Goal: Information Seeking & Learning: Learn about a topic

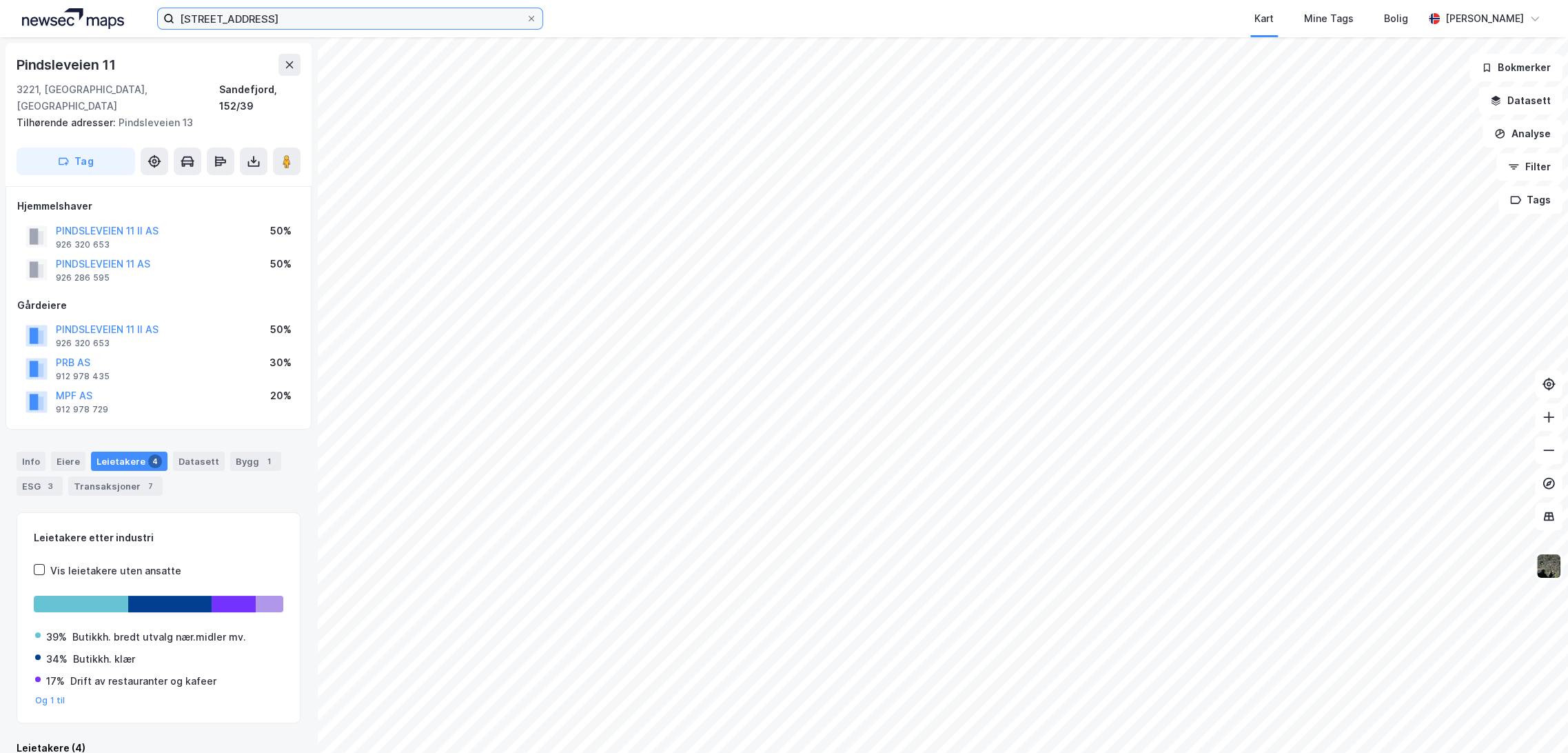
click at [265, 22] on input "[STREET_ADDRESS]" at bounding box center [350, 18] width 351 height 21
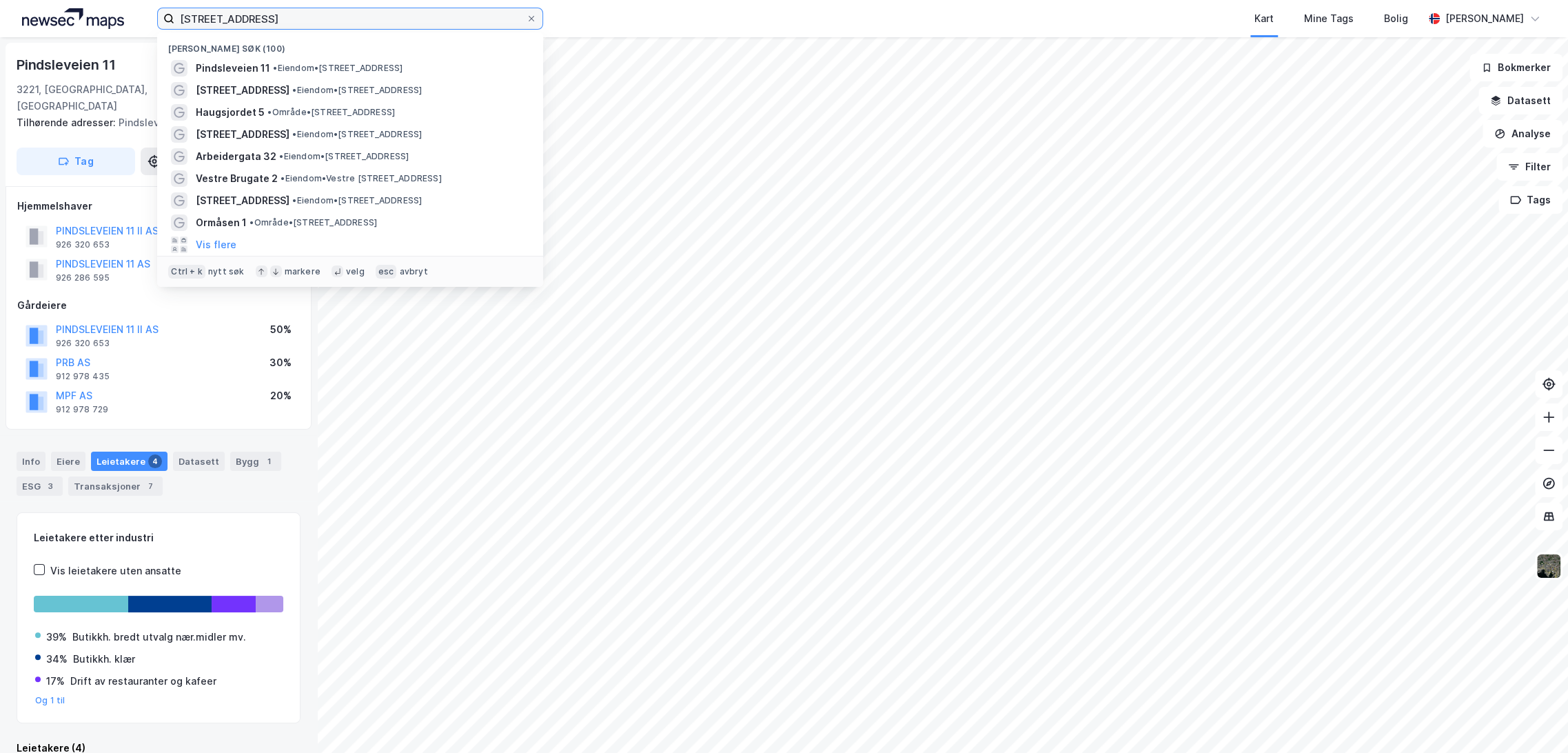
click at [265, 22] on input "[STREET_ADDRESS]" at bounding box center [350, 18] width 351 height 21
paste input "[STREET_ADDRESS]"
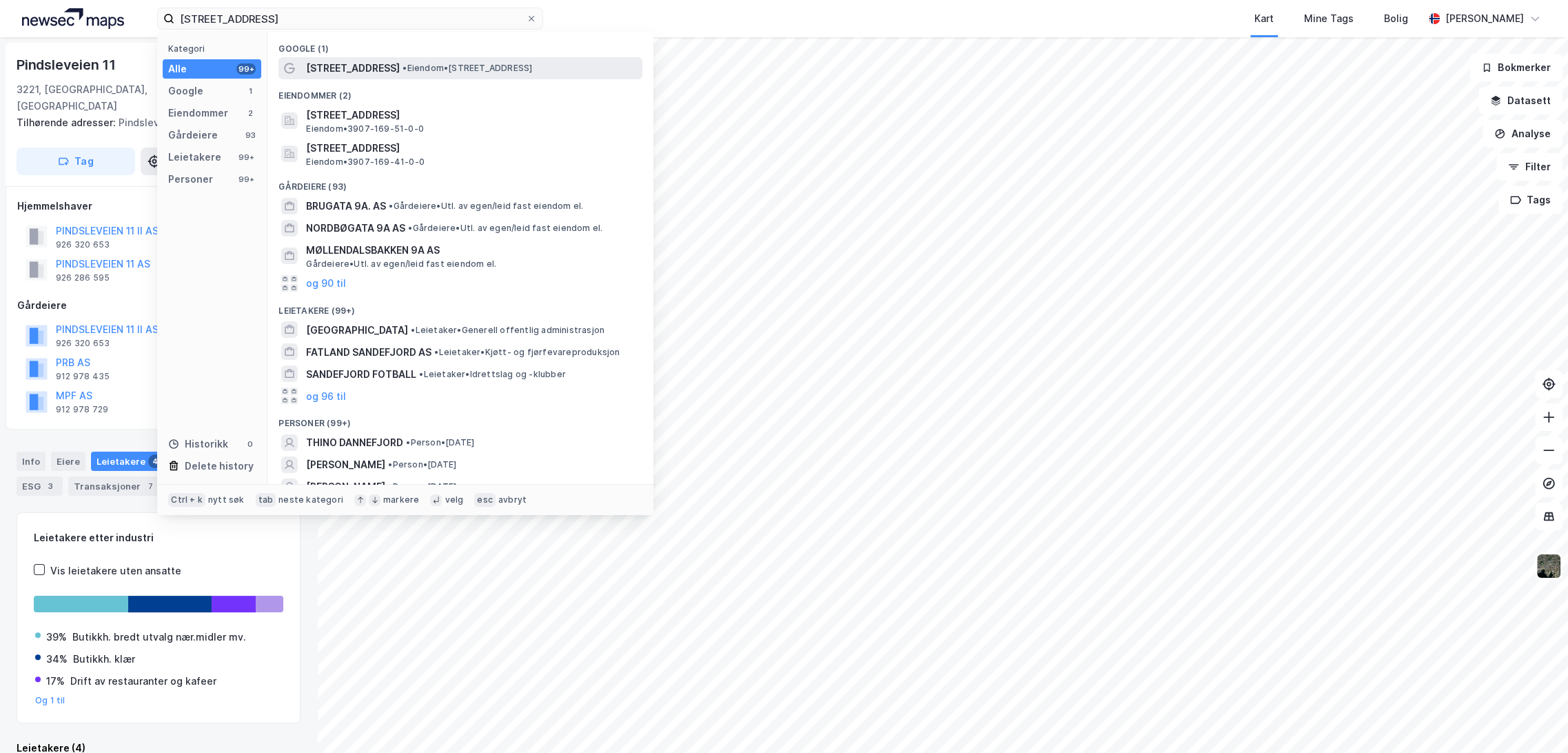
click at [417, 64] on span "• Eiendom • [STREET_ADDRESS]" at bounding box center [467, 68] width 129 height 11
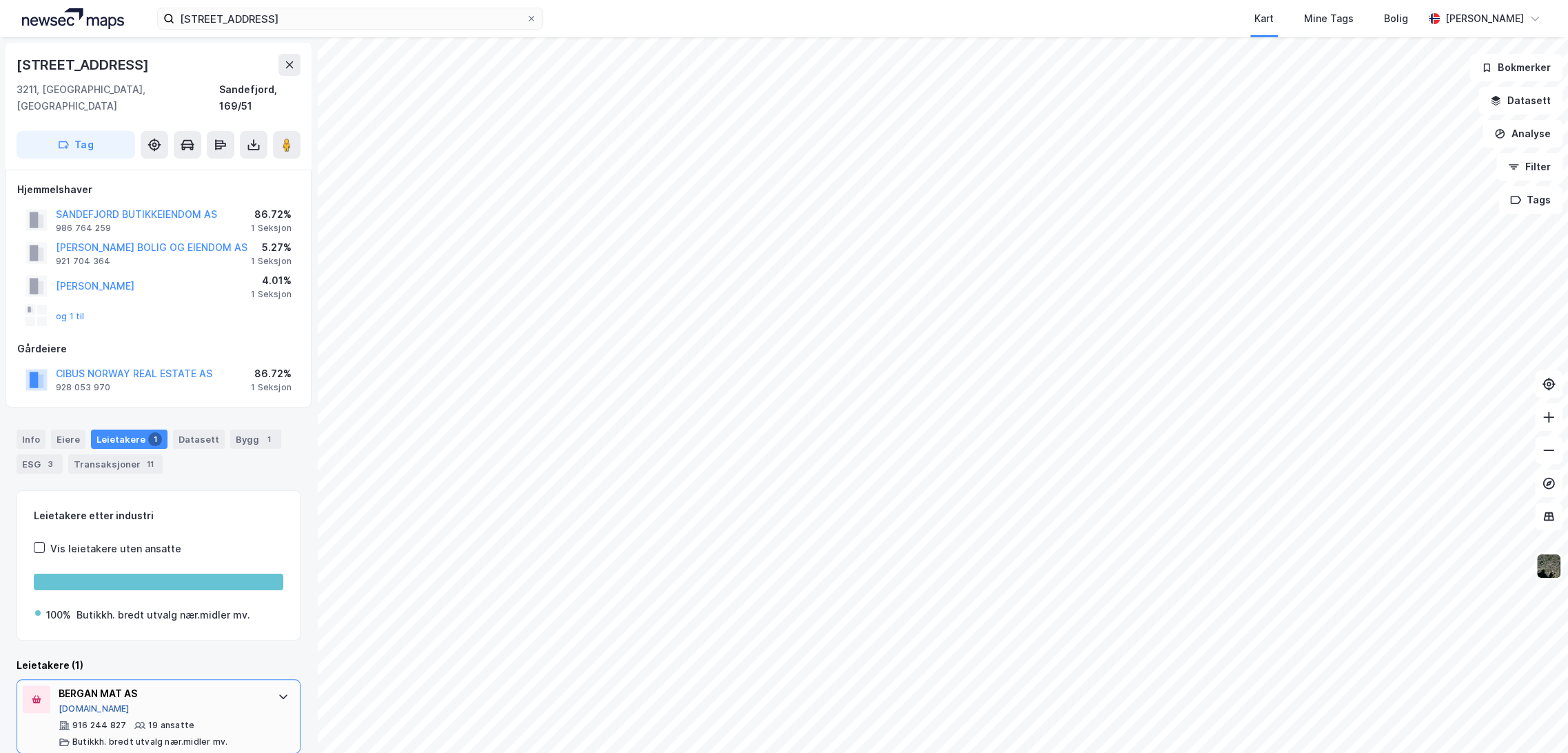
click at [82, 703] on button "[DOMAIN_NAME]" at bounding box center [94, 708] width 71 height 11
click at [239, 430] on div "Bygg 1" at bounding box center [255, 439] width 51 height 20
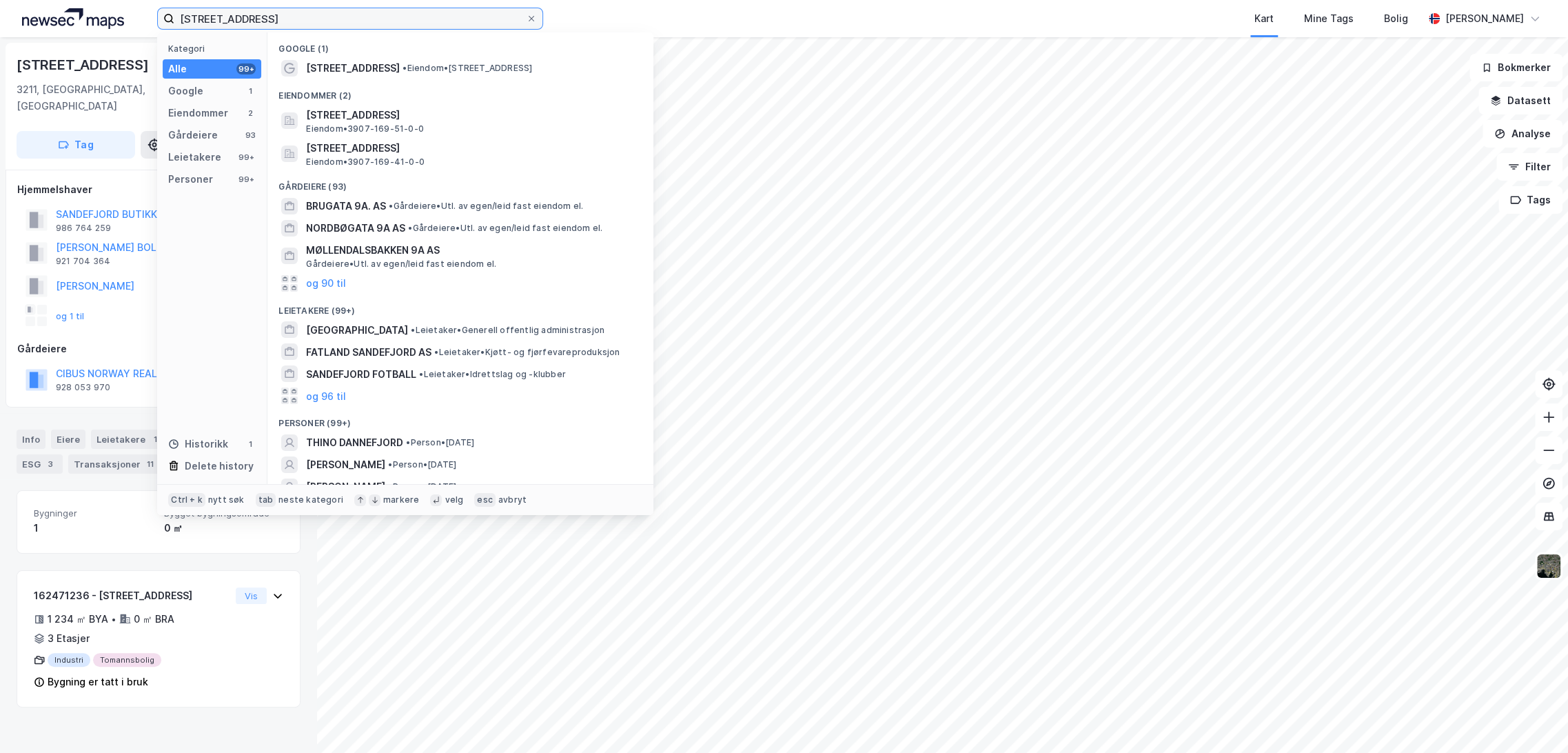
click at [225, 25] on input "[STREET_ADDRESS]" at bounding box center [350, 18] width 351 height 21
paste input "[STREET_ADDRESS]"
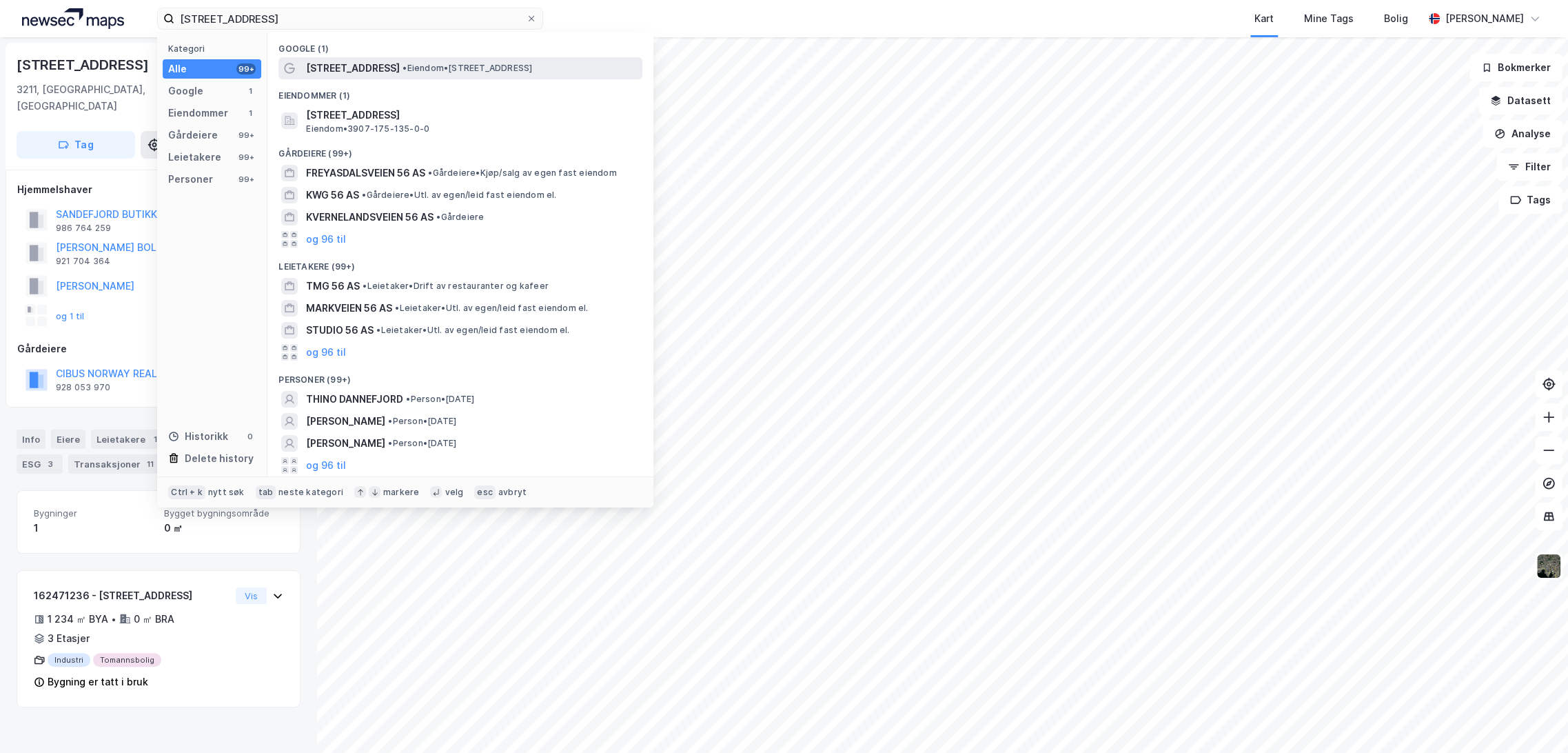
click at [452, 70] on span "• Eiendom • [STREET_ADDRESS]" at bounding box center [467, 68] width 129 height 11
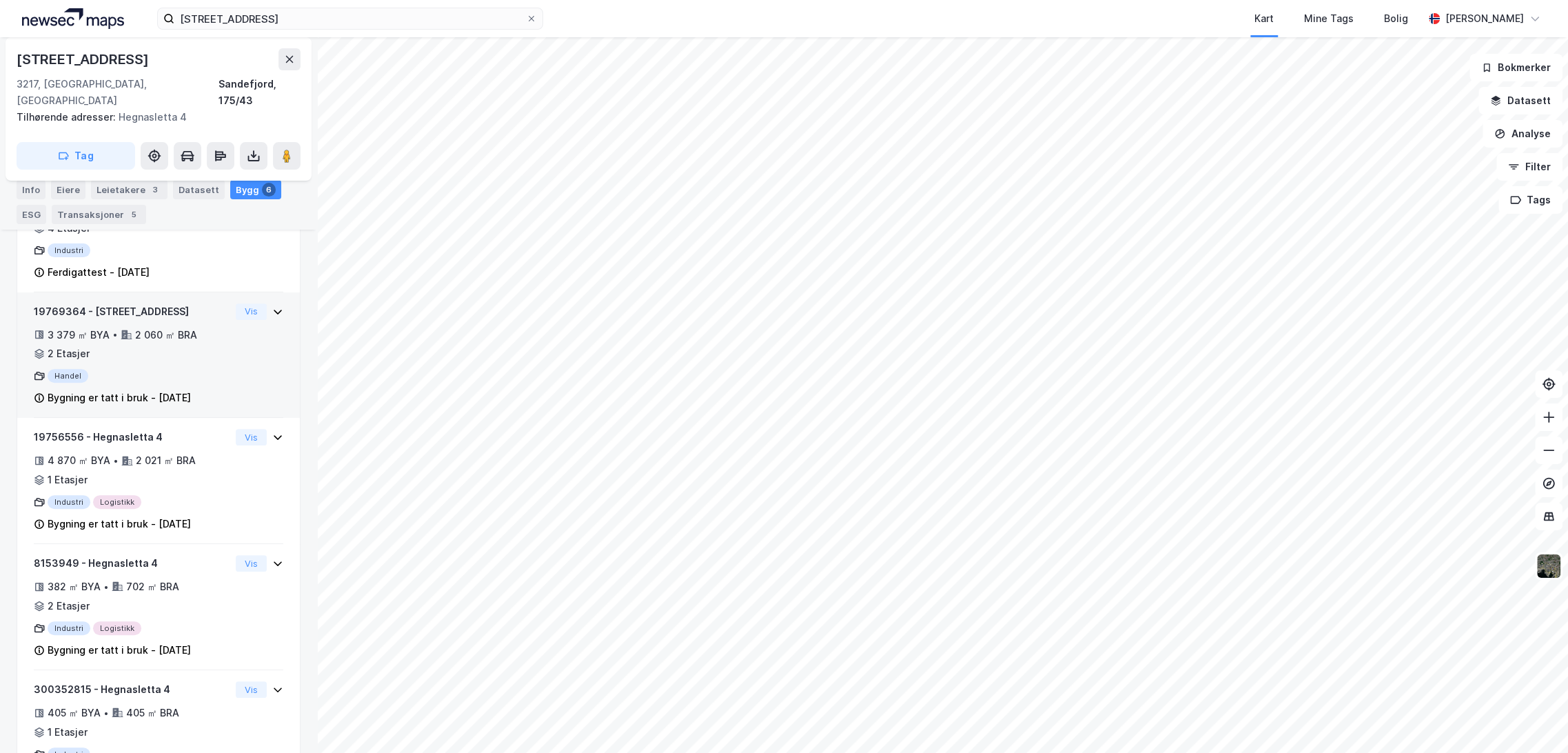
scroll to position [276, 0]
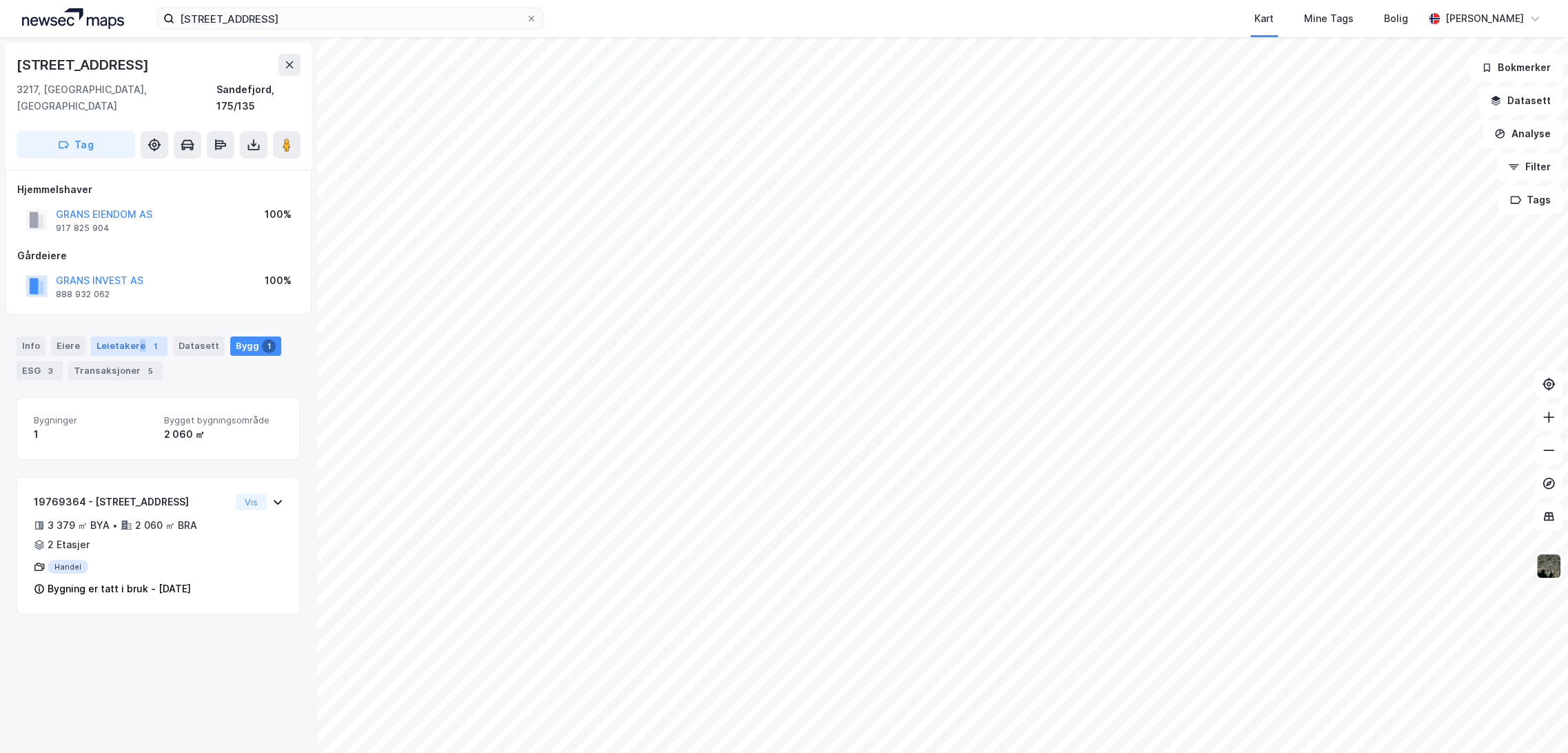
click at [135, 336] on div "Leietakere 1" at bounding box center [129, 346] width 77 height 20
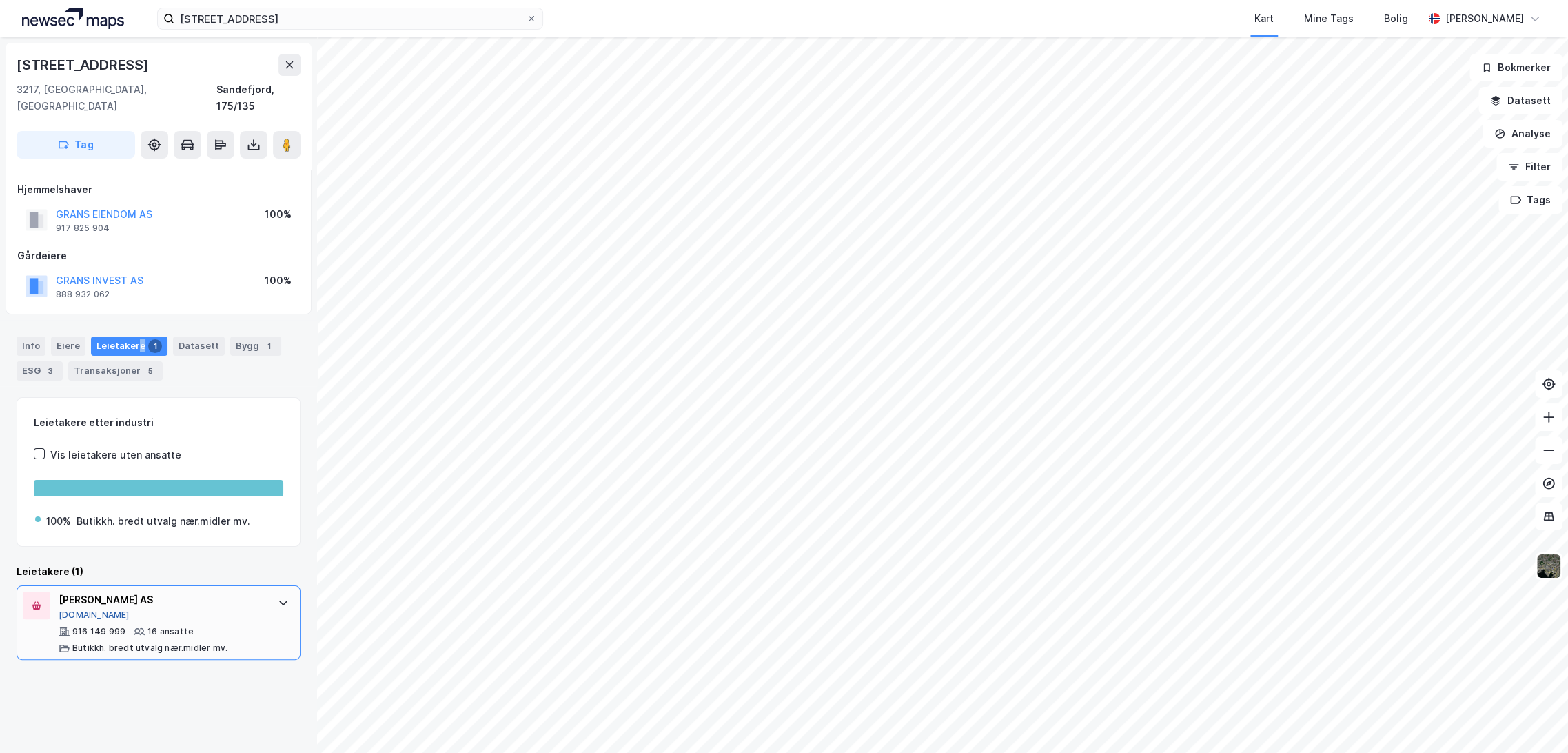
click at [77, 610] on button "[DOMAIN_NAME]" at bounding box center [94, 615] width 71 height 11
drag, startPoint x: 246, startPoint y: 335, endPoint x: 244, endPoint y: 349, distance: 14.1
click at [247, 336] on div "Bygg 1" at bounding box center [255, 346] width 51 height 20
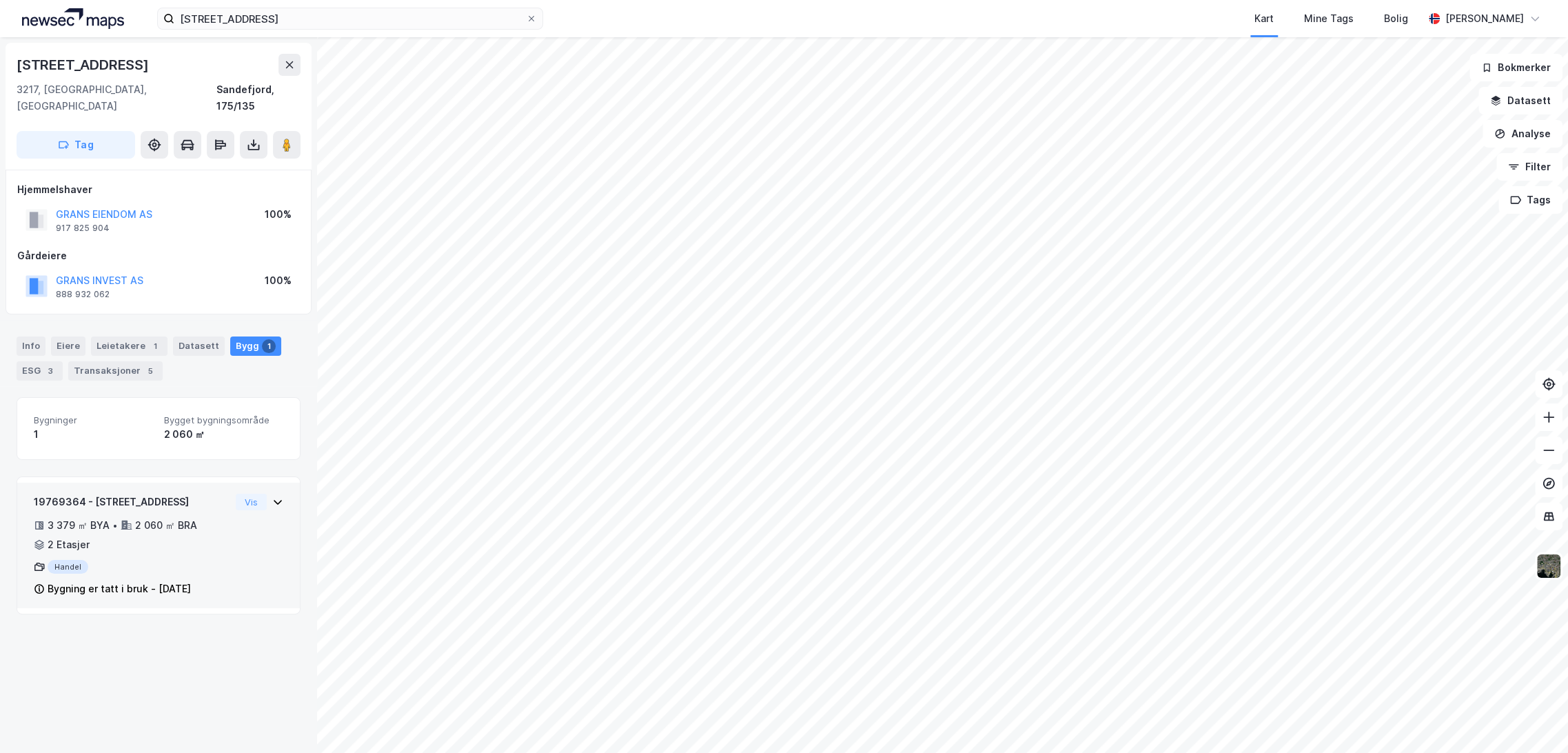
click at [77, 537] on div "2 Etasjer" at bounding box center [69, 545] width 42 height 17
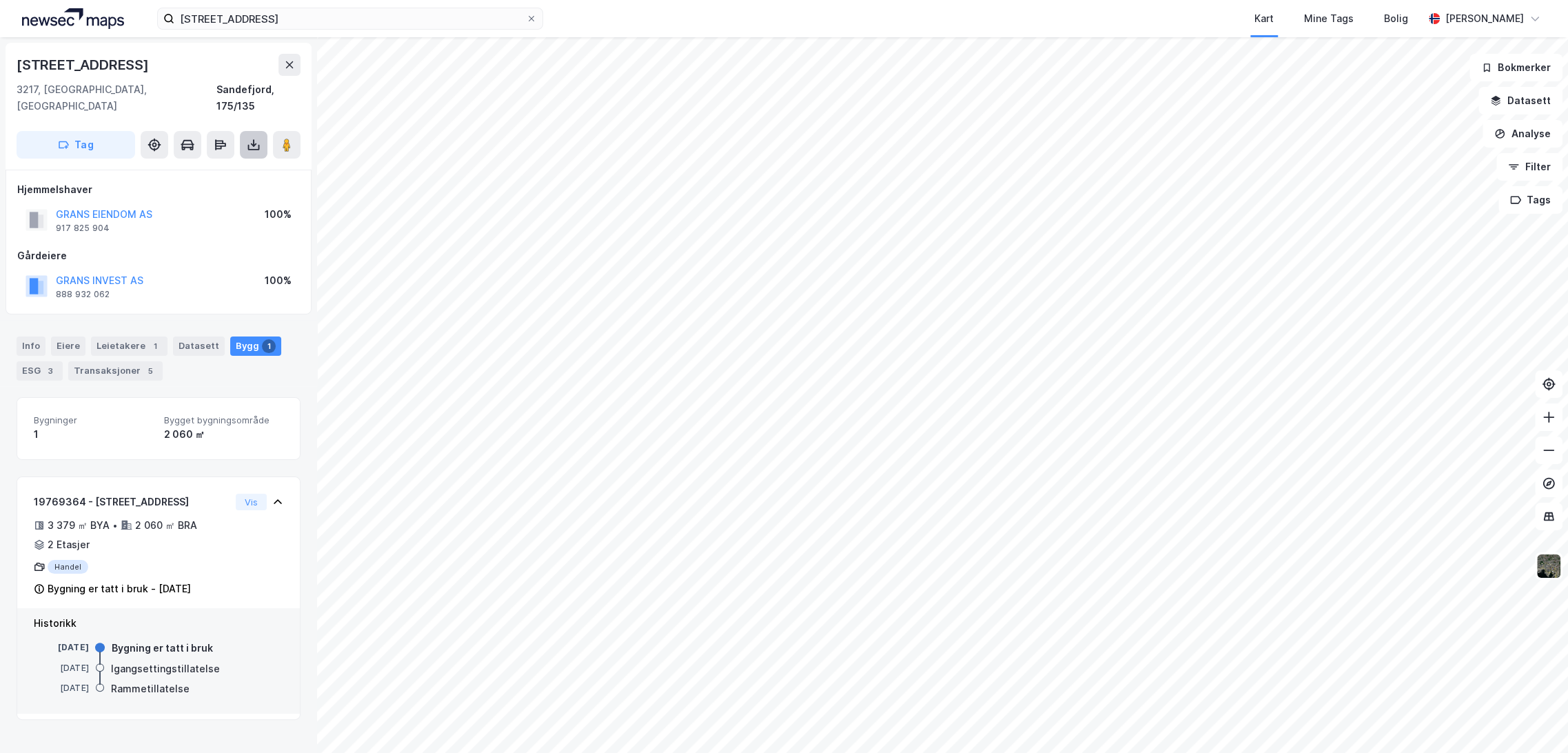
click at [243, 131] on button at bounding box center [254, 145] width 27 height 27
click at [225, 189] on div "Last ned matrikkelrapport" at bounding box center [202, 194] width 113 height 11
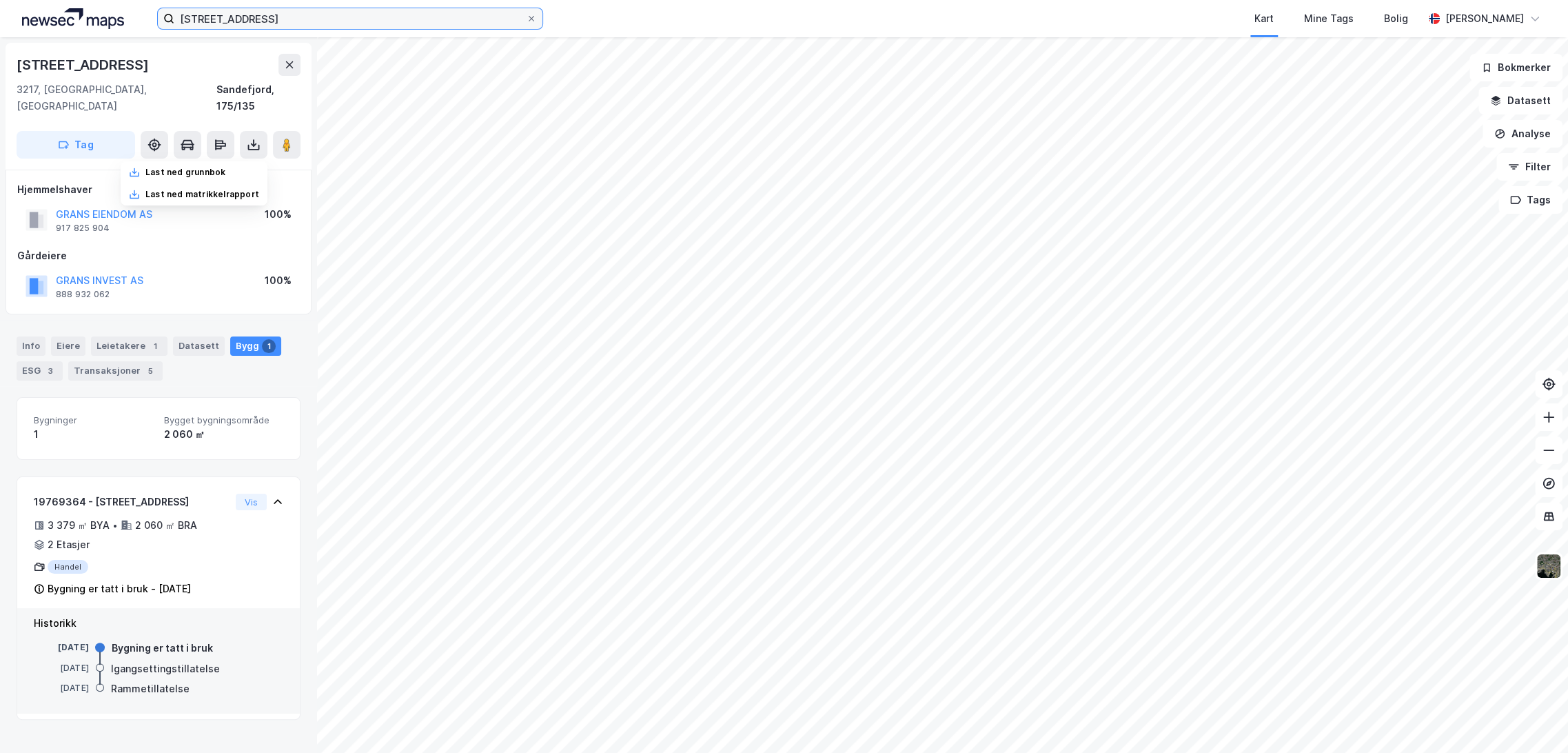
click at [309, 18] on input "[STREET_ADDRESS]" at bounding box center [350, 18] width 351 height 21
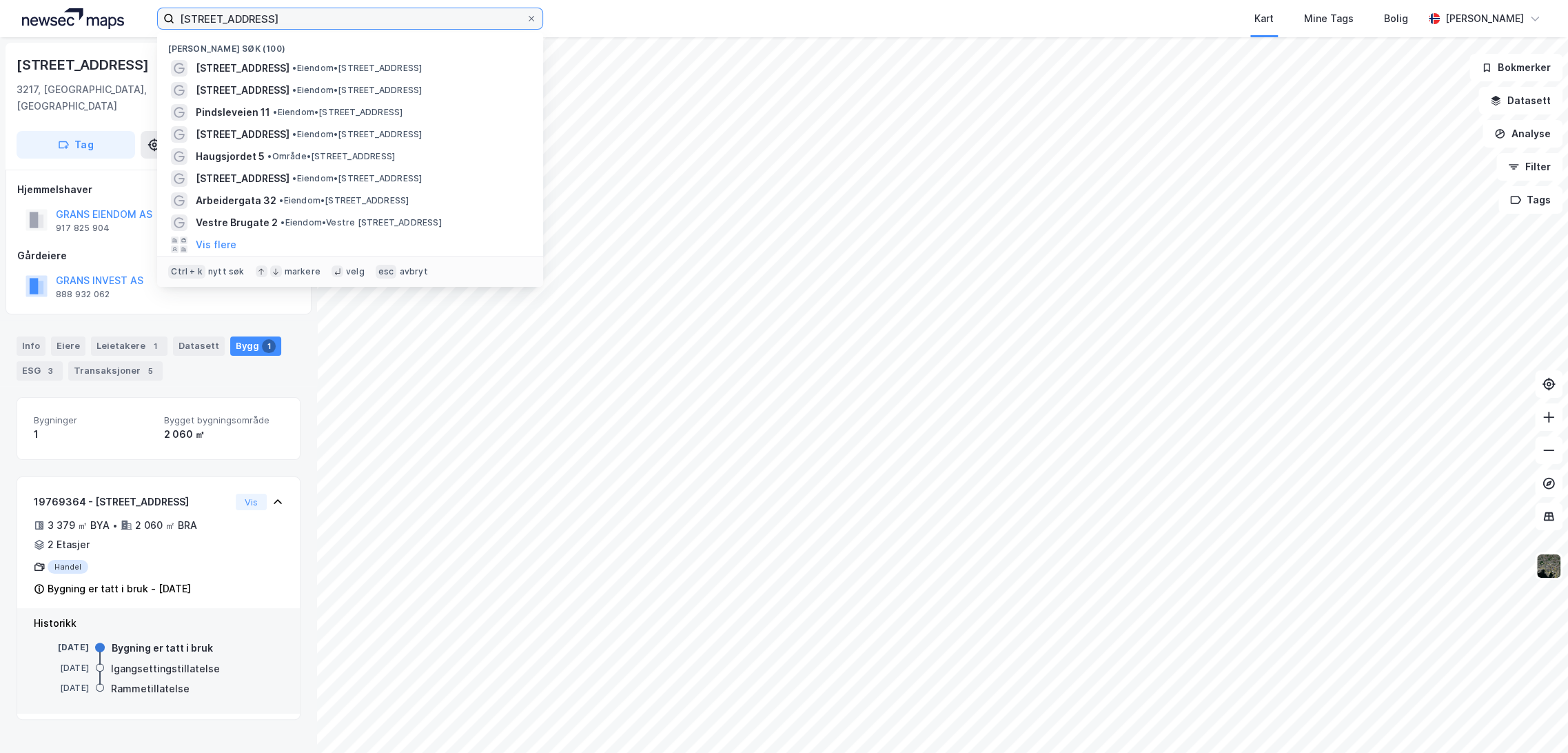
click at [309, 18] on input "[STREET_ADDRESS]" at bounding box center [350, 18] width 351 height 21
click at [309, 17] on input "[STREET_ADDRESS]" at bounding box center [350, 18] width 351 height 21
paste input "[STREET_ADDRESS]"
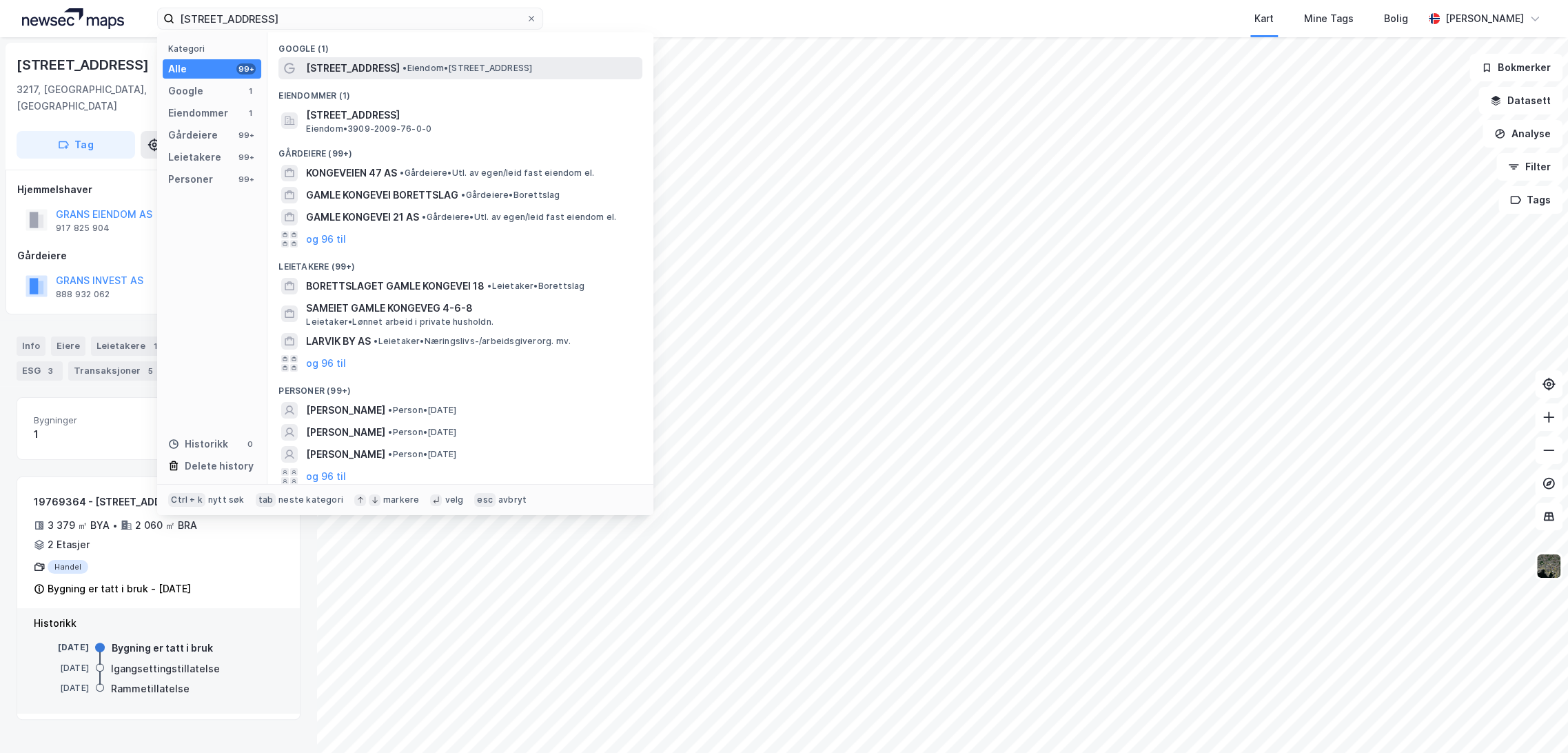
click at [397, 64] on div "[STREET_ADDRESS] • Eiendom • [STREET_ADDRESS]" at bounding box center [472, 68] width 333 height 17
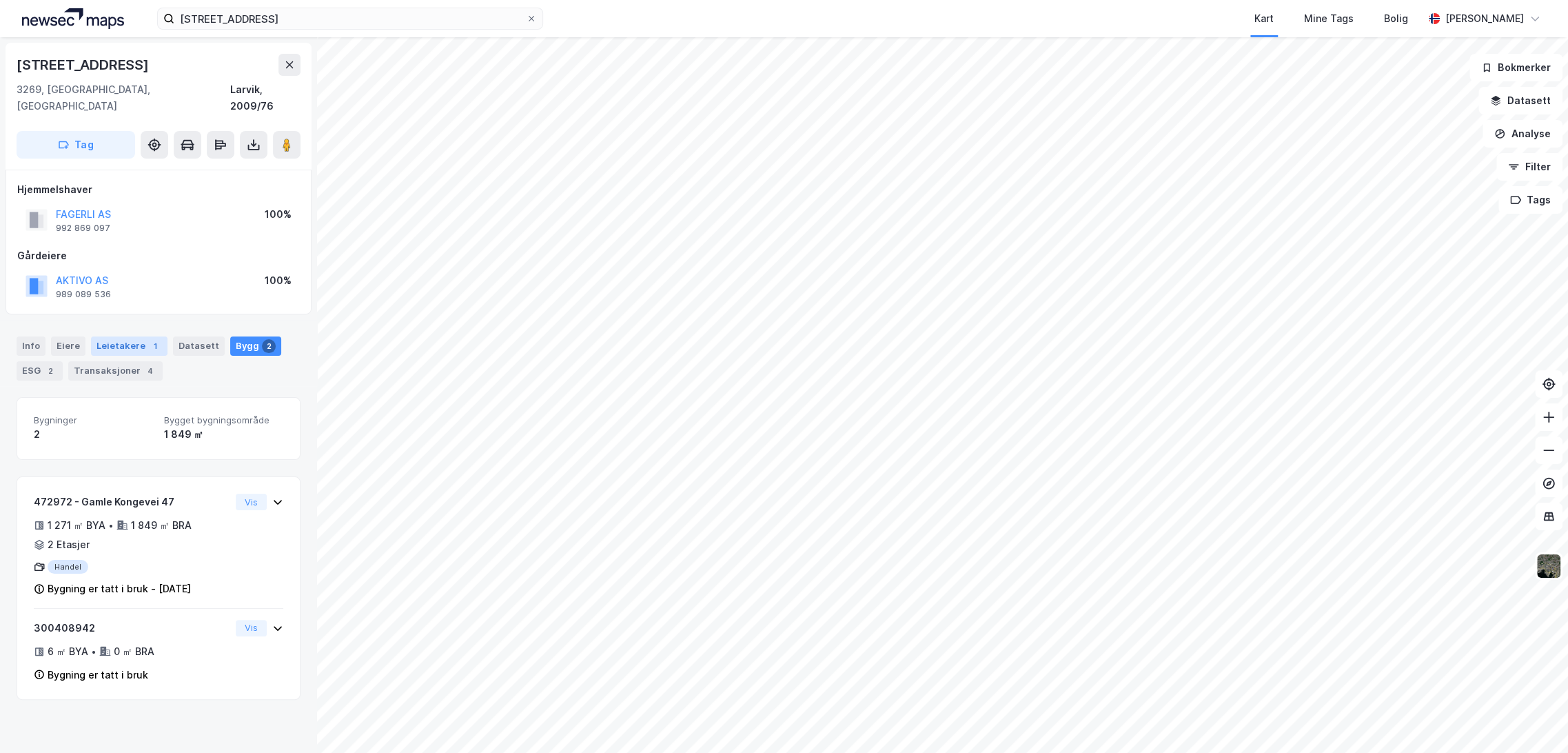
click at [134, 336] on div "Leietakere 1" at bounding box center [129, 346] width 77 height 20
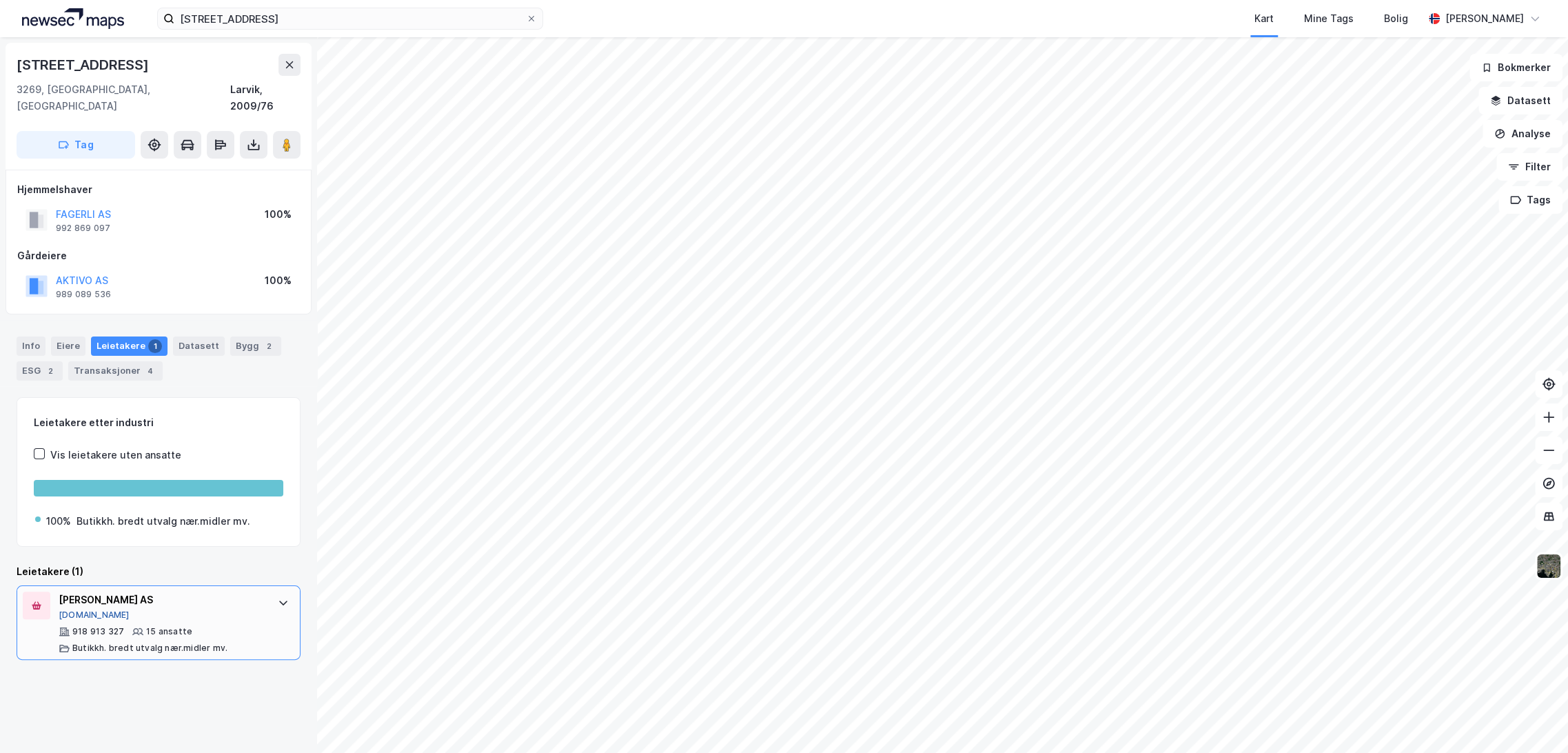
click at [81, 610] on button "[DOMAIN_NAME]" at bounding box center [94, 615] width 71 height 11
click at [243, 336] on div "Bygg 2" at bounding box center [255, 346] width 51 height 20
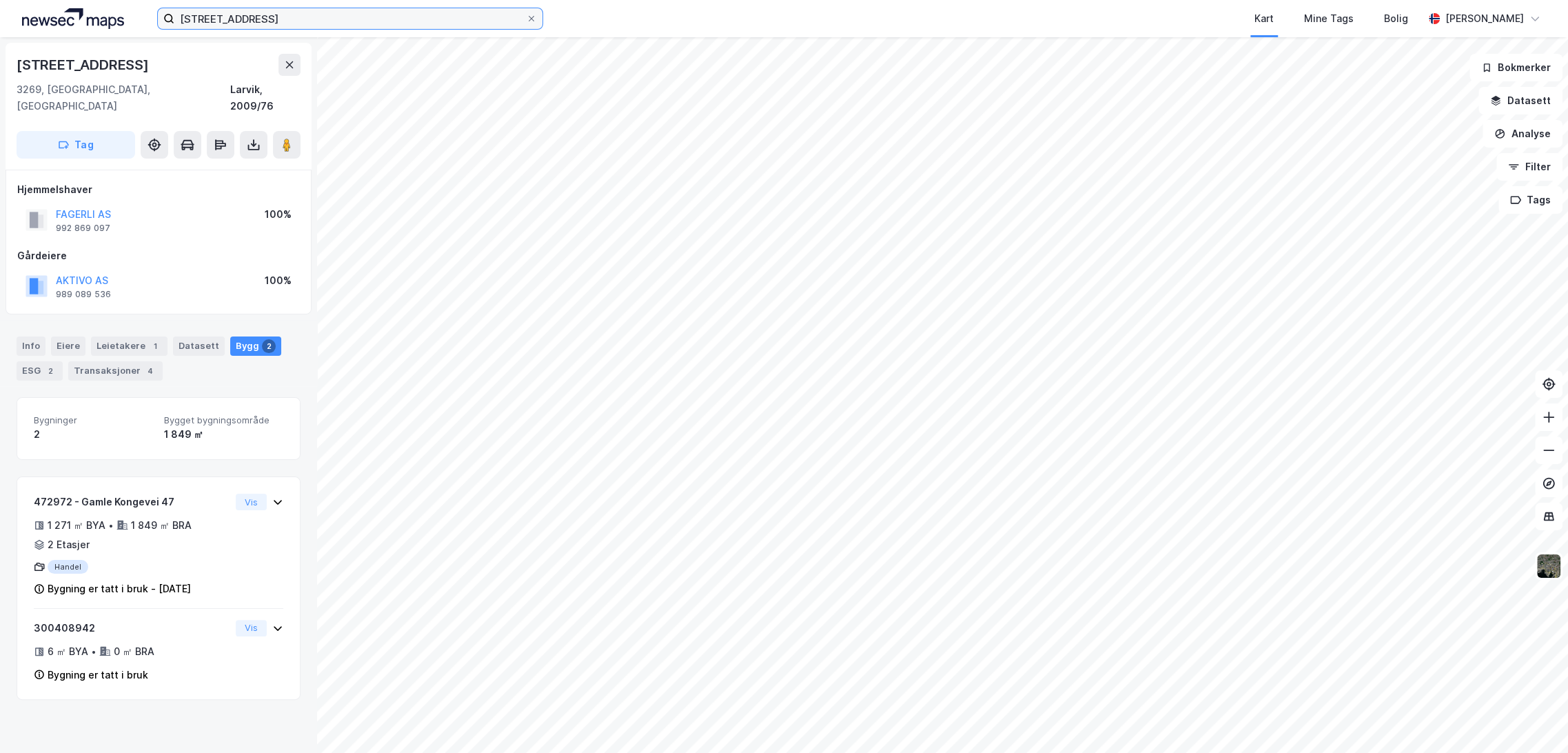
click at [226, 25] on input "[STREET_ADDRESS]" at bounding box center [350, 18] width 351 height 21
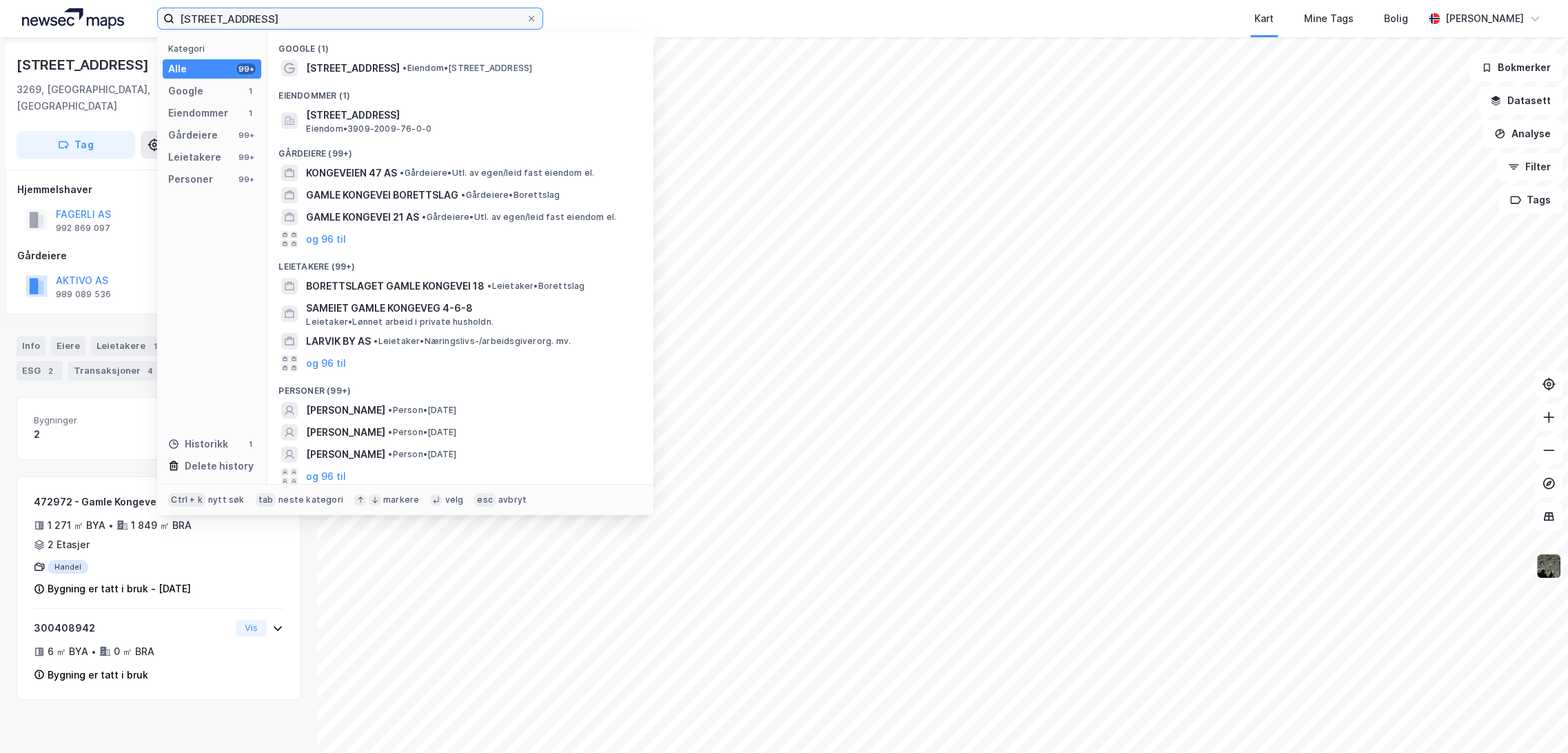
click at [226, 25] on input "[STREET_ADDRESS]" at bounding box center [350, 18] width 351 height 21
paste input "[STREET_ADDRESS]"
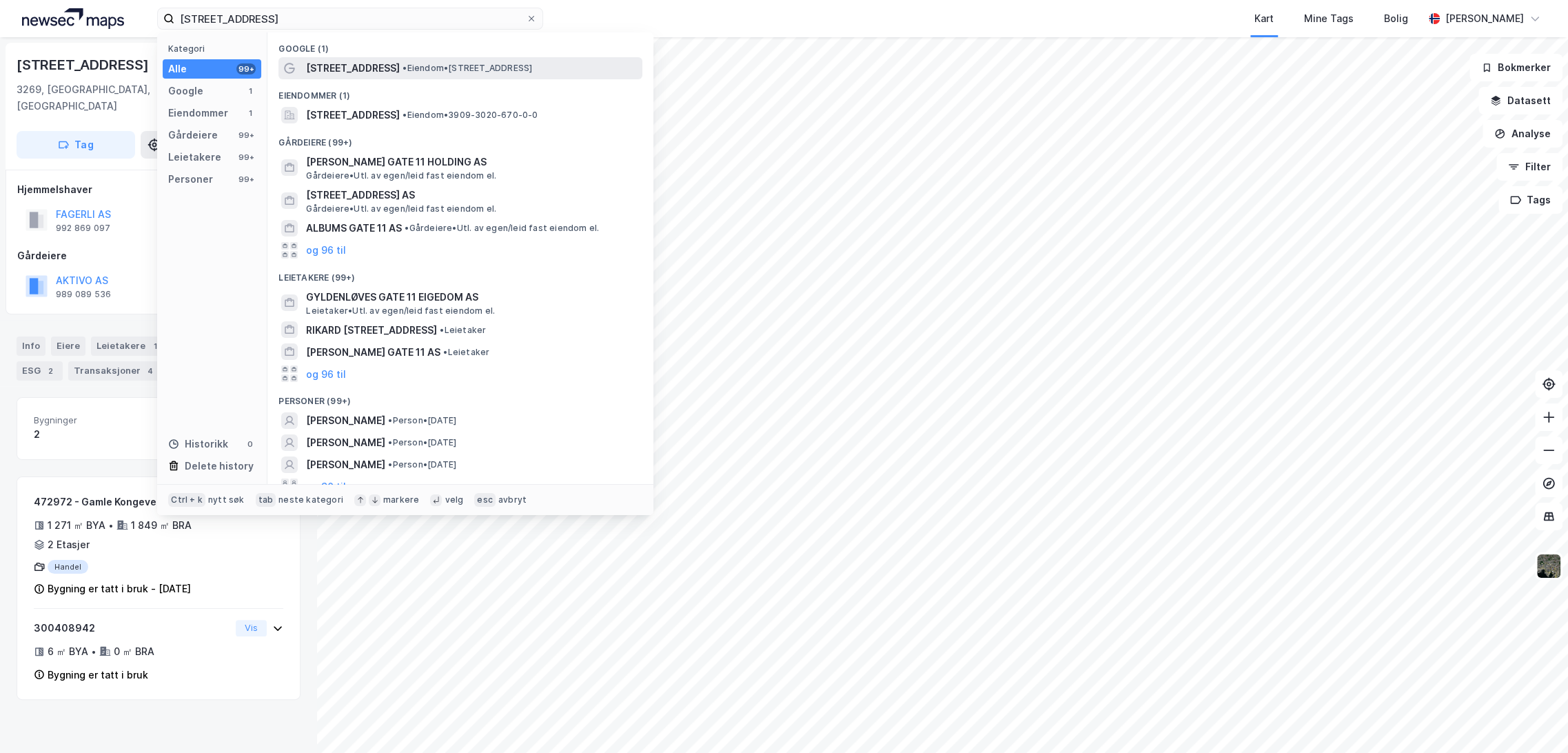
click at [403, 71] on span "• Eiendom • [STREET_ADDRESS]" at bounding box center [467, 68] width 129 height 11
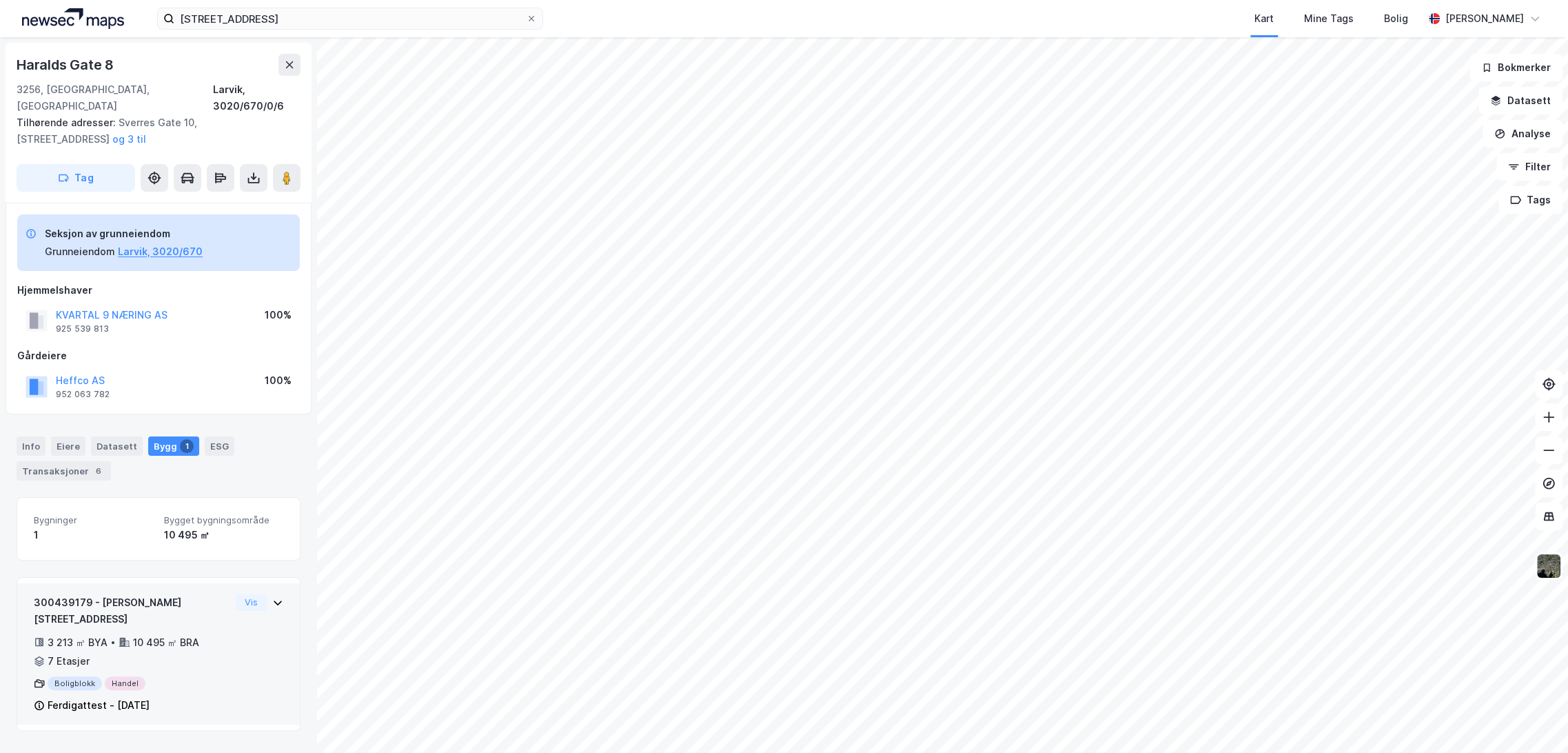
click at [133, 676] on div "Boligblokk Handel" at bounding box center [132, 683] width 197 height 14
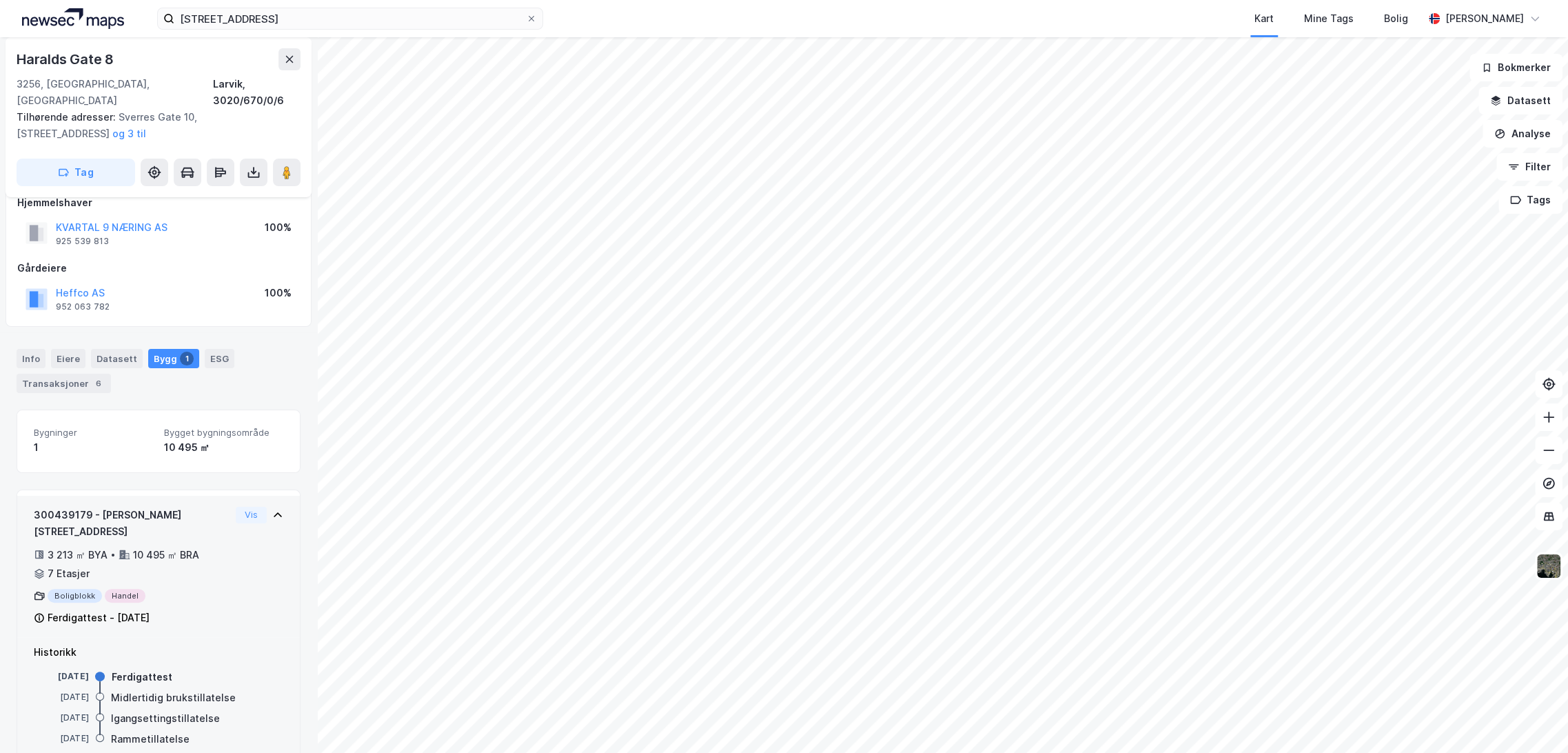
scroll to position [88, 0]
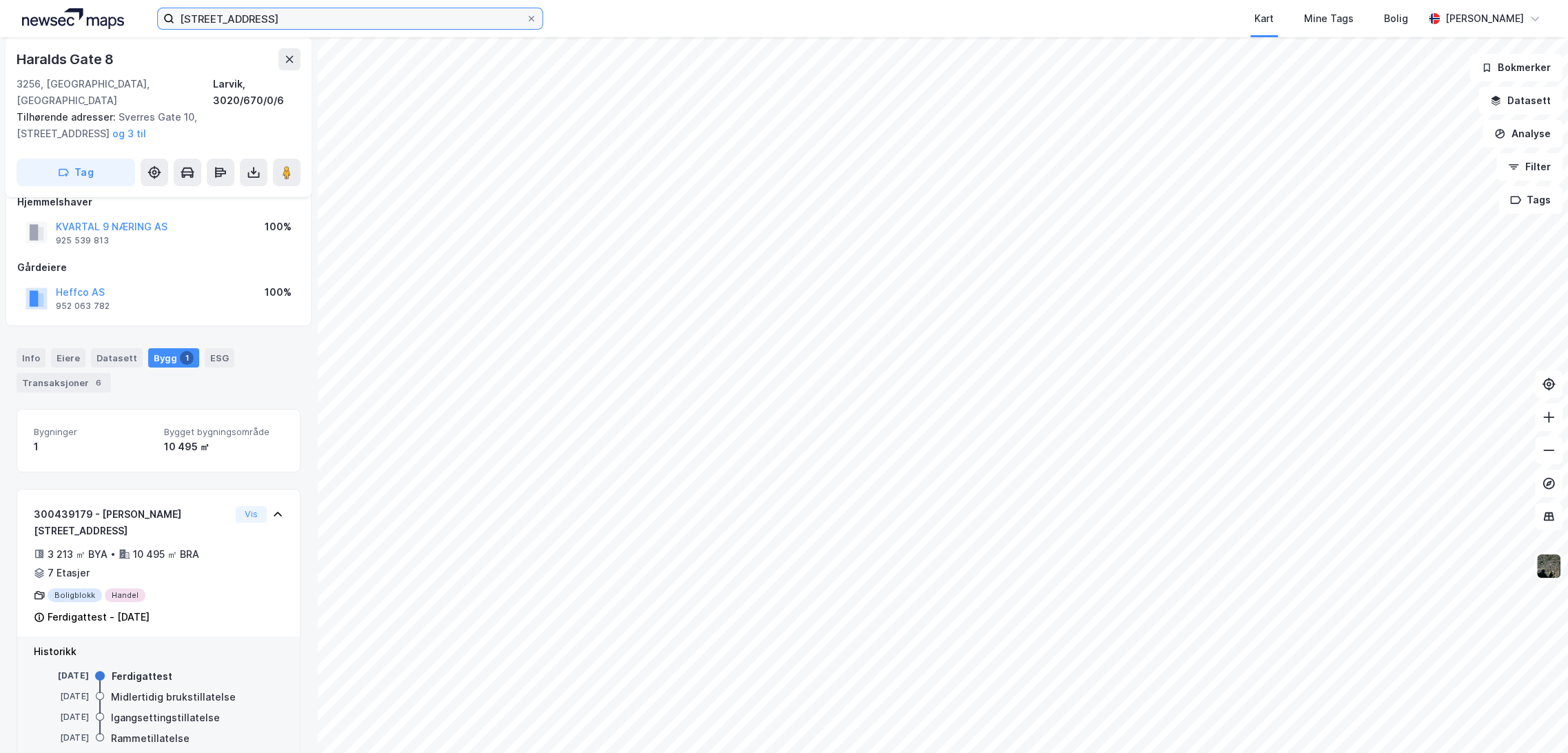
click at [247, 19] on input "[STREET_ADDRESS]" at bounding box center [350, 18] width 351 height 21
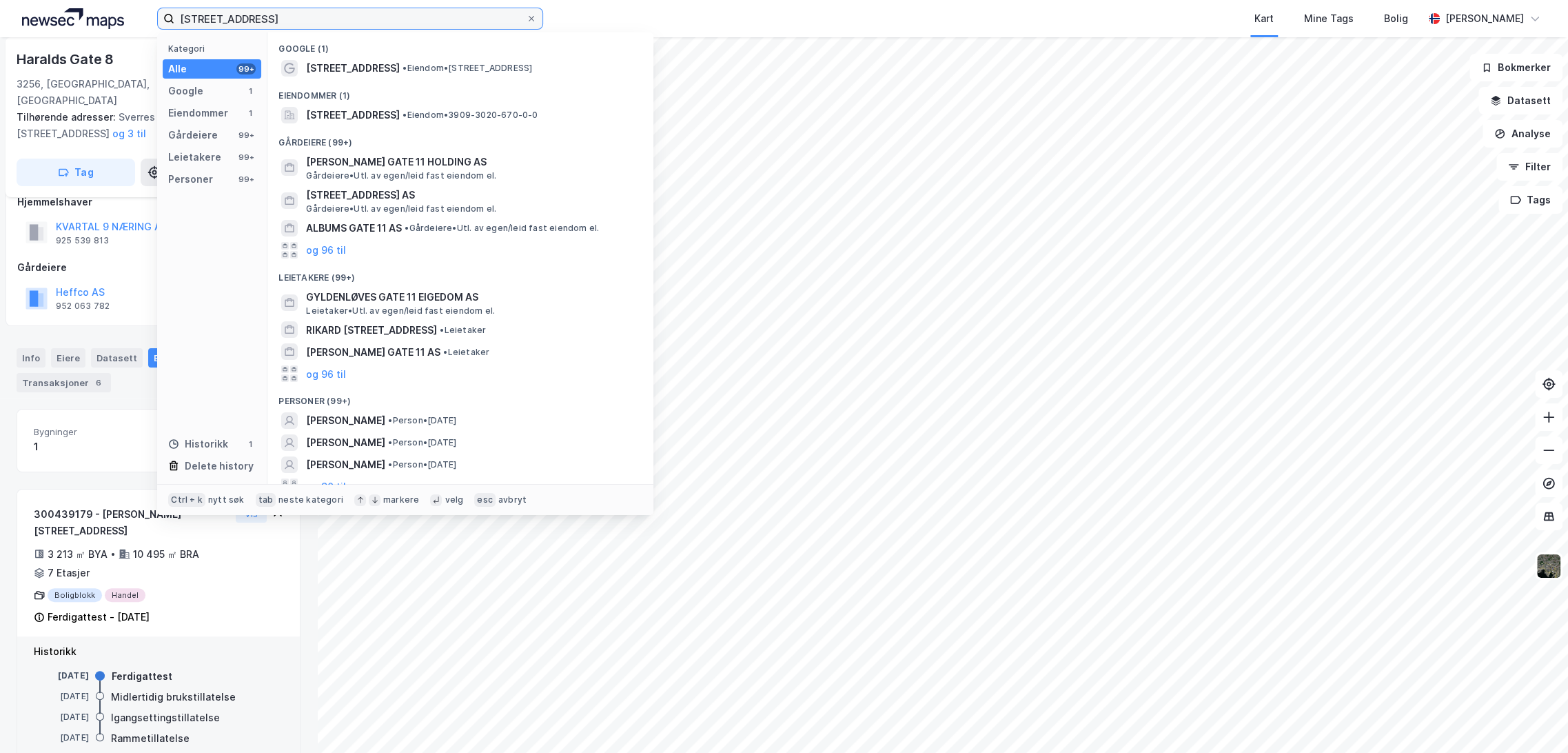
click at [247, 19] on input "[STREET_ADDRESS]" at bounding box center [350, 18] width 351 height 21
paste input "Rema 1000 Olavsgate"
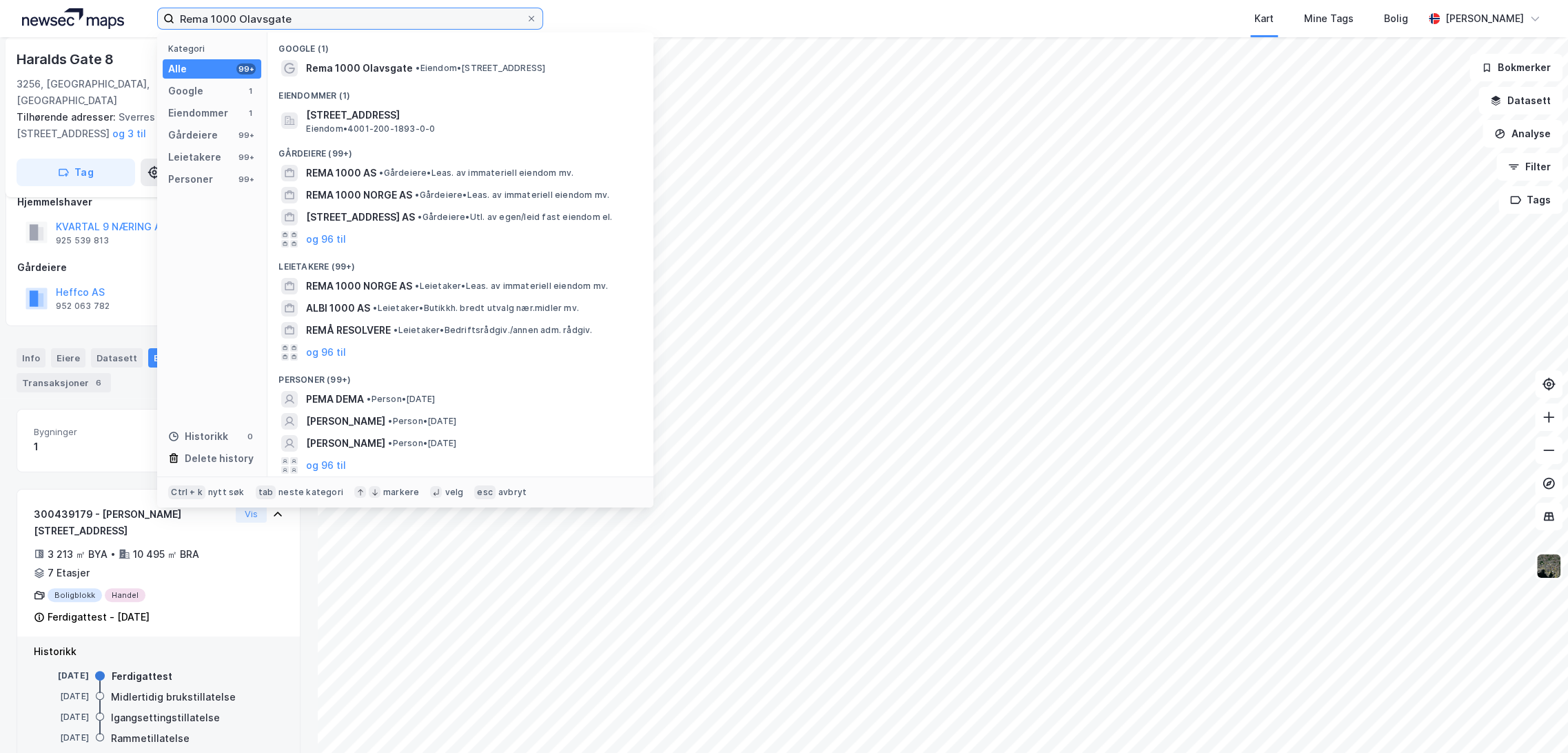
click at [257, 21] on input "Rema 1000 Olavsgate" at bounding box center [350, 18] width 351 height 21
paste input "[STREET_ADDRESS]"
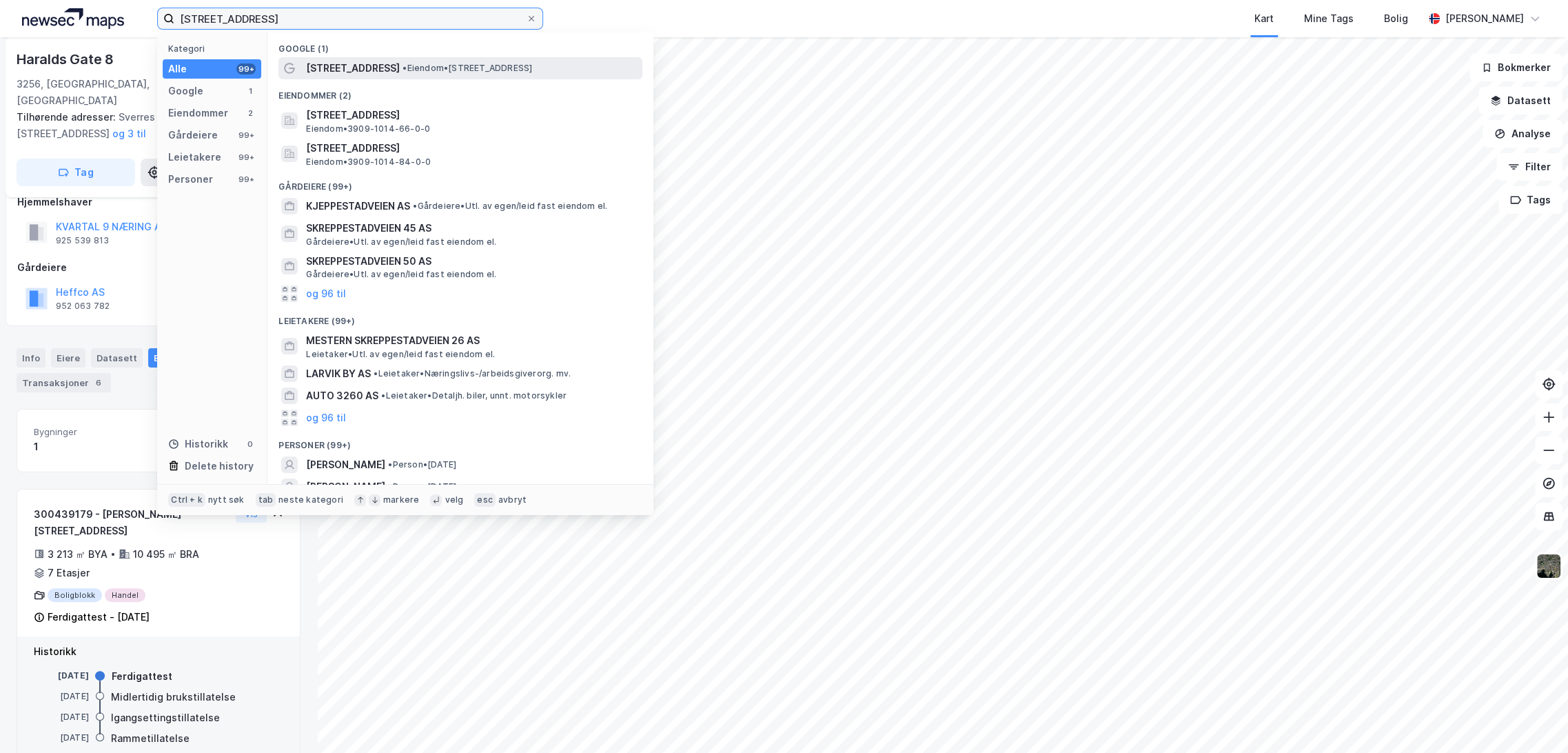
type input "[STREET_ADDRESS]"
click at [400, 69] on span "[STREET_ADDRESS]" at bounding box center [353, 68] width 94 height 17
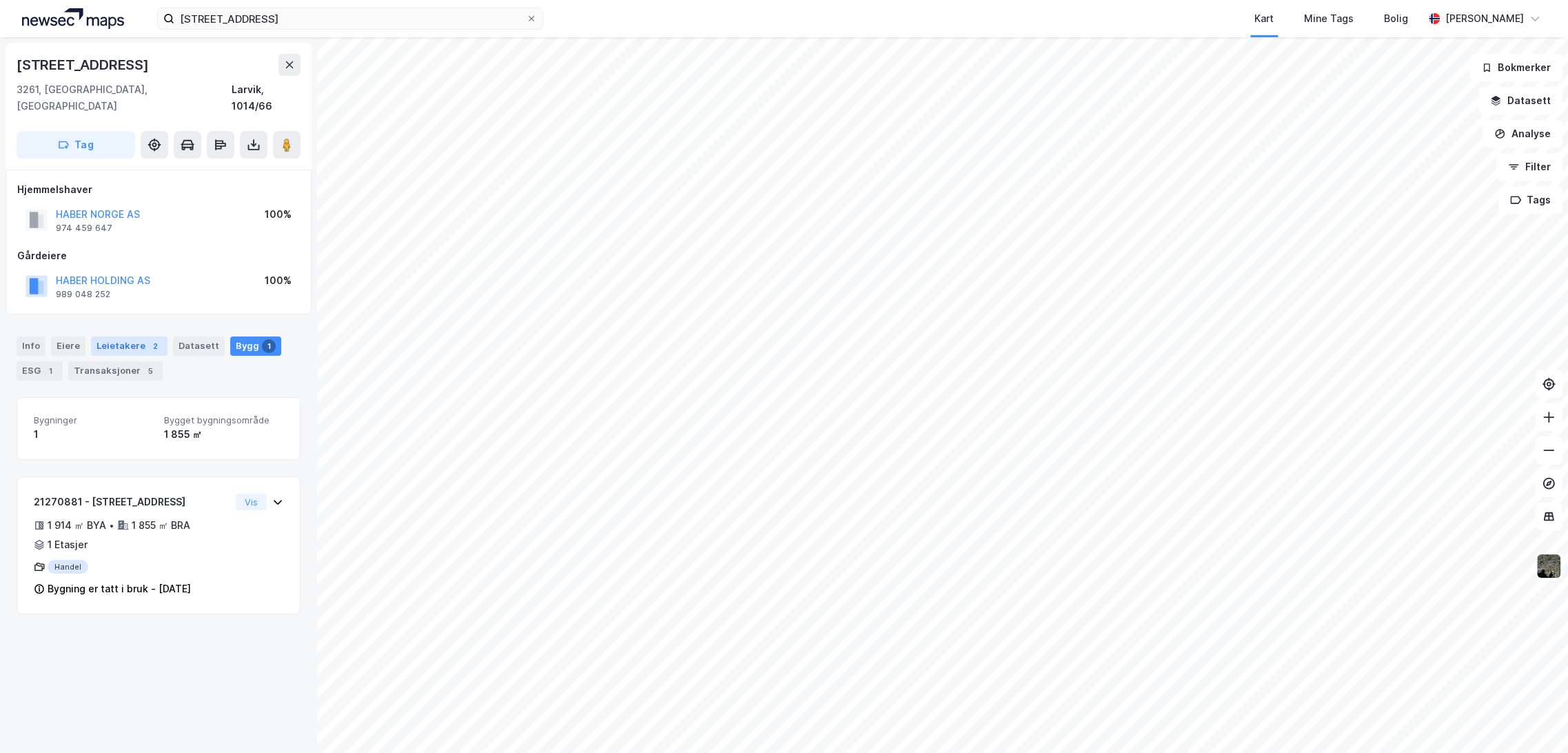
click at [127, 336] on div "Leietakere 2" at bounding box center [129, 346] width 77 height 20
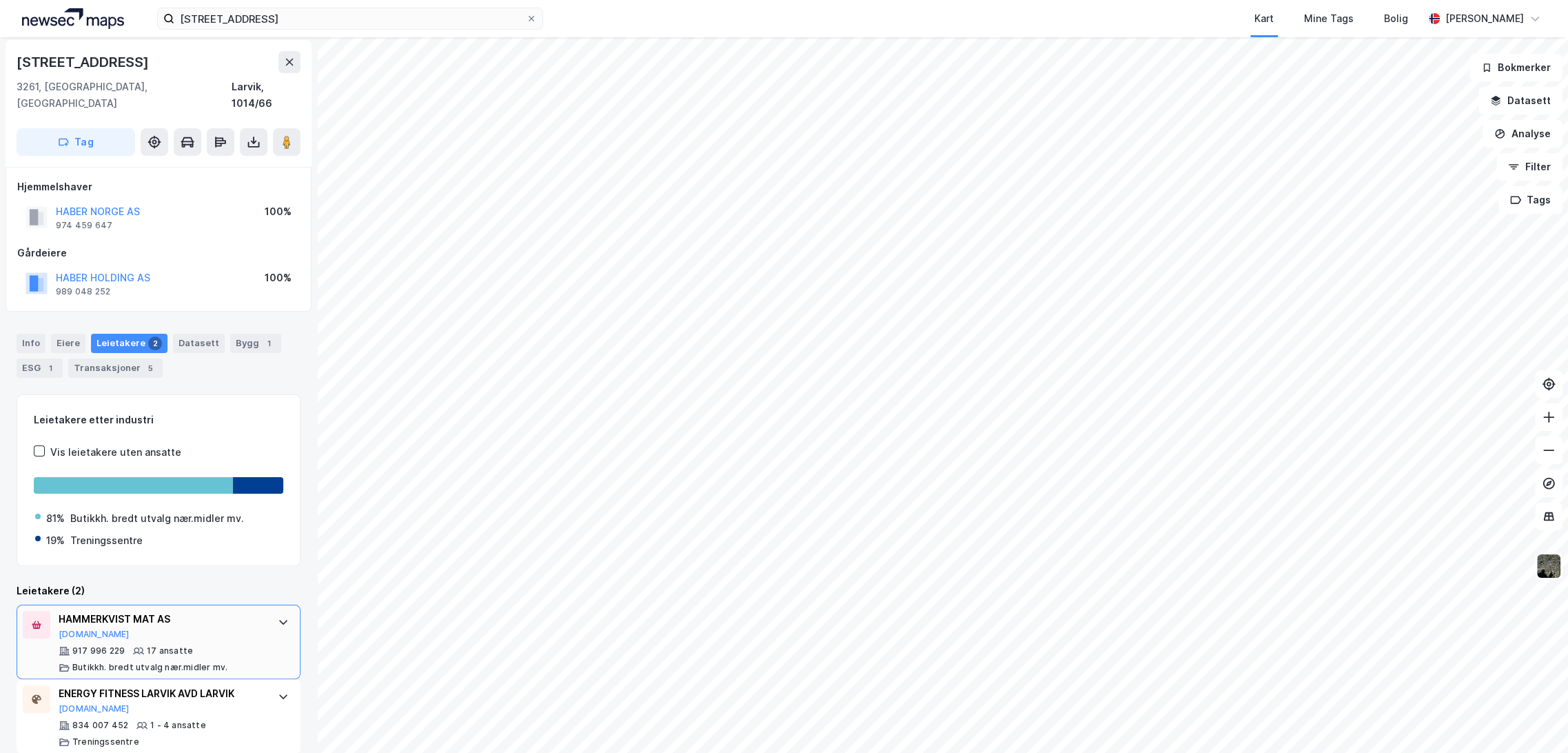
scroll to position [4, 0]
click at [80, 628] on button "[DOMAIN_NAME]" at bounding box center [94, 633] width 71 height 11
